Goal: Transaction & Acquisition: Subscribe to service/newsletter

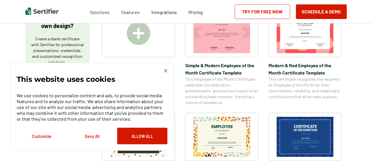
scroll to position [115, 0]
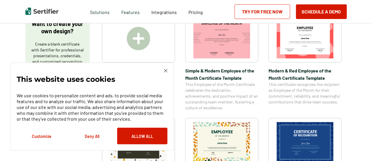
click at [142, 39] on img at bounding box center [138, 38] width 23 height 23
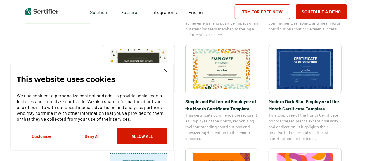
scroll to position [200, 0]
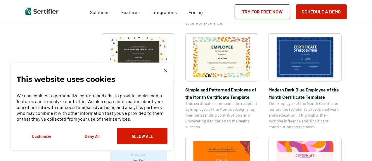
click at [166, 73] on div "This website uses cookies We use cookies to personalize content and ads, to pro…" at bounding box center [92, 106] width 151 height 75
click at [165, 70] on img at bounding box center [166, 71] width 4 height 4
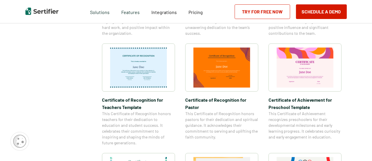
scroll to position [0, 0]
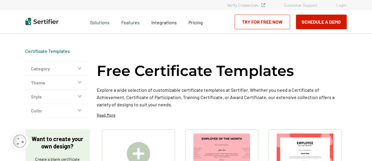
click at [81, 81] on icon "button" at bounding box center [80, 82] width 4 height 3
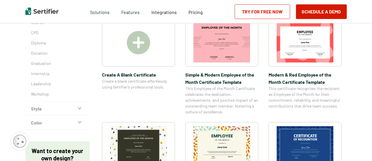
scroll to position [126, 0]
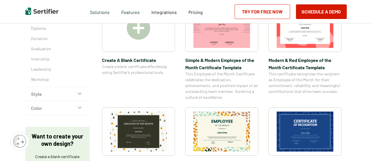
click at [81, 95] on icon "button" at bounding box center [80, 93] width 4 height 5
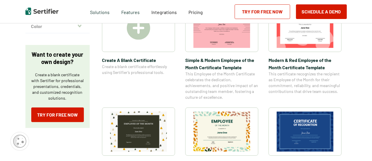
scroll to position [125, 0]
